Goal: Communication & Community: Answer question/provide support

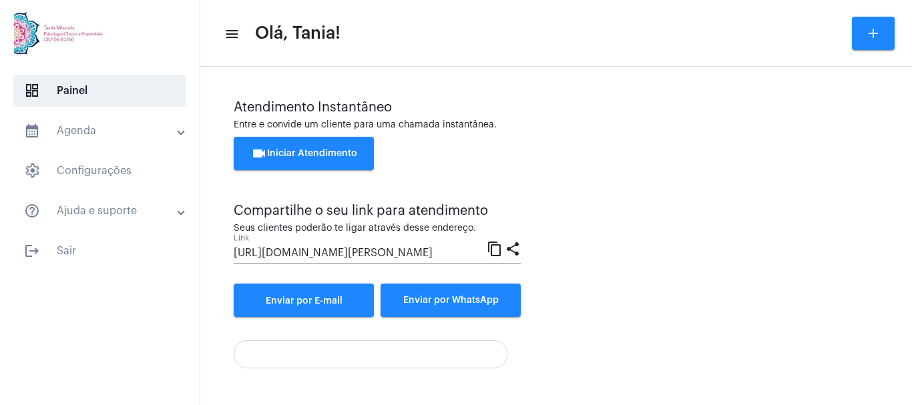
click at [287, 150] on span "videocam Iniciar Atendimento" at bounding box center [304, 153] width 106 height 9
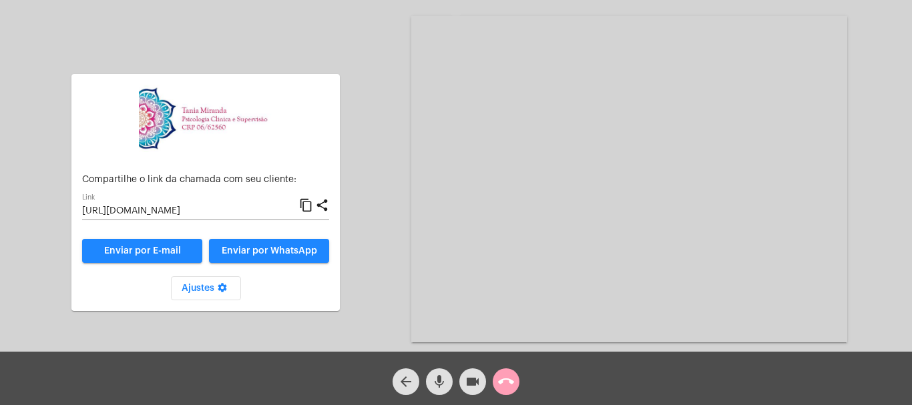
click at [510, 386] on mat-icon "call_end" at bounding box center [506, 382] width 16 height 16
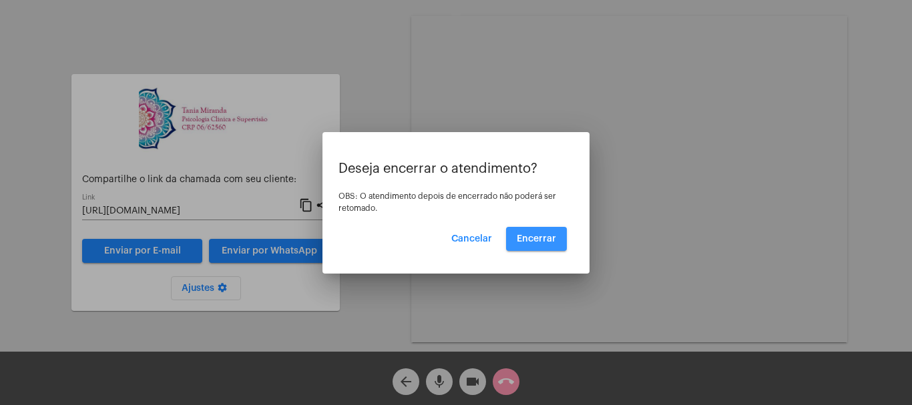
click at [536, 241] on span "Encerrar" at bounding box center [536, 238] width 39 height 9
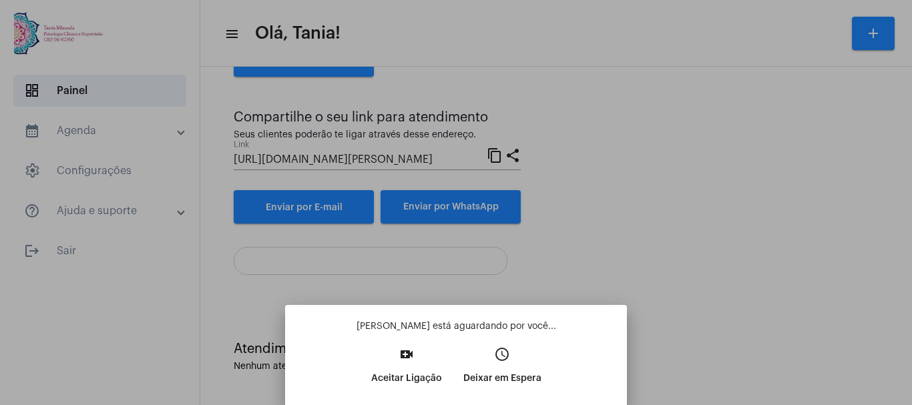
scroll to position [78, 0]
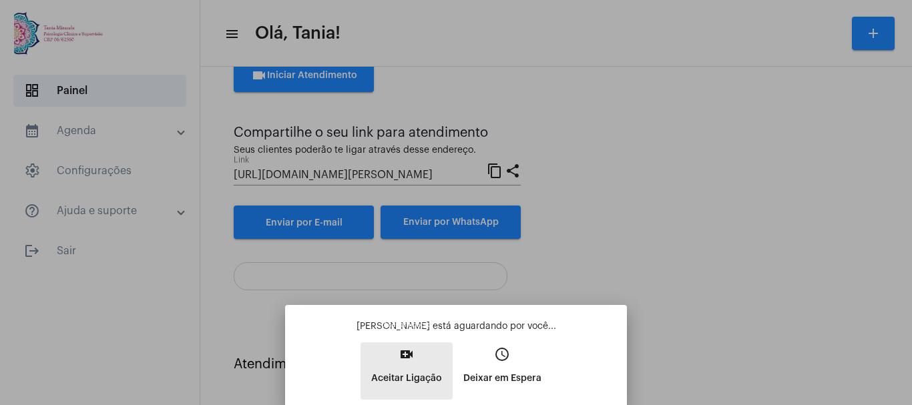
click at [414, 356] on mat-icon "video_call" at bounding box center [407, 354] width 16 height 16
